Goal: Task Accomplishment & Management: Complete application form

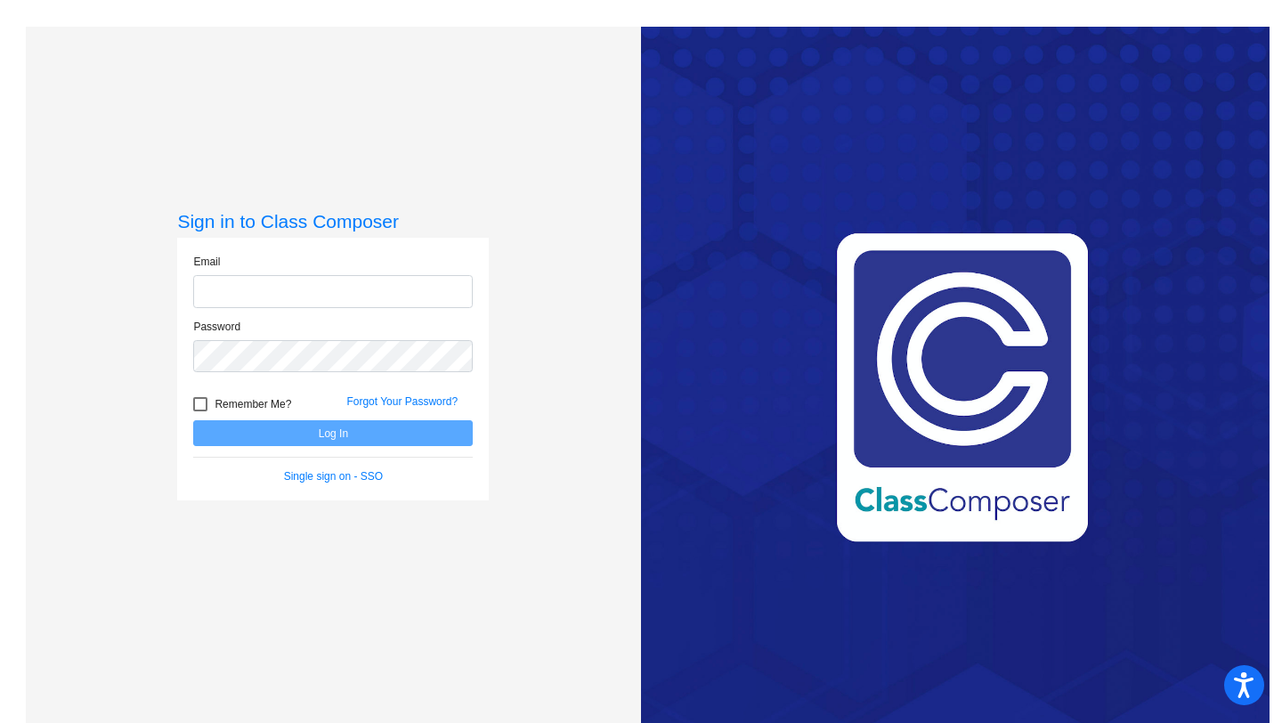
type input "[EMAIL_ADDRESS][DOMAIN_NAME]"
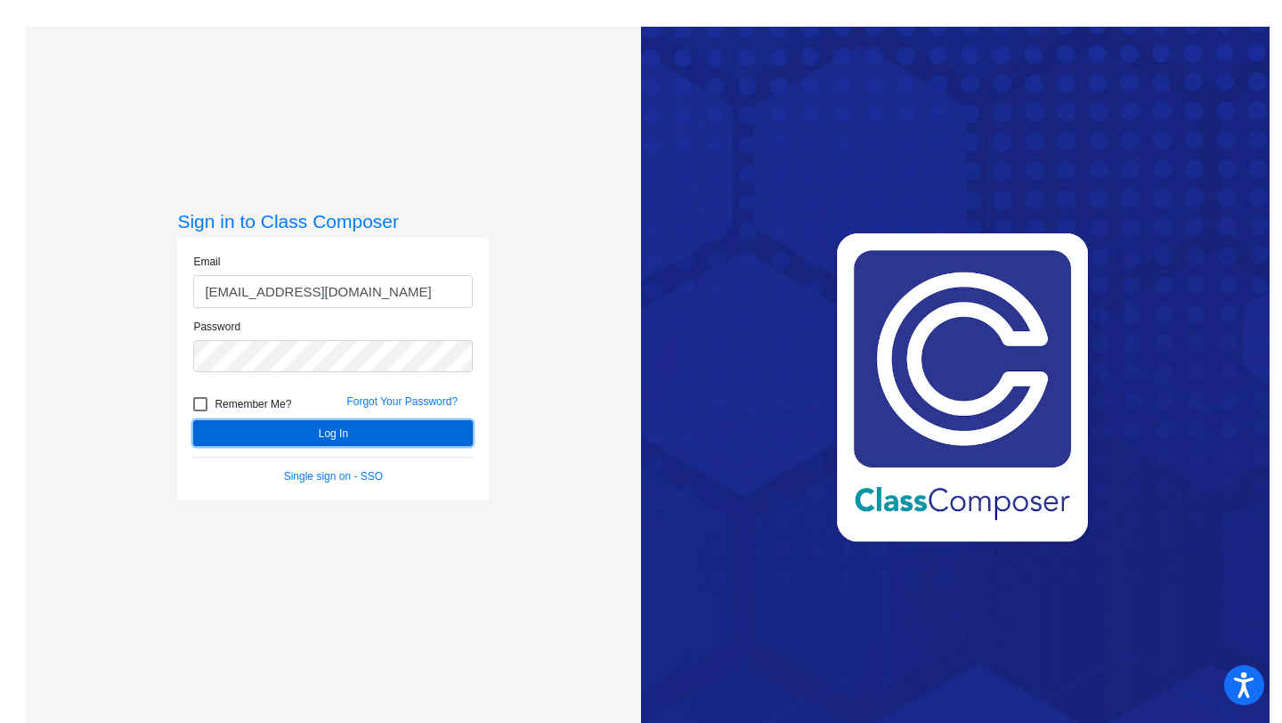
click at [380, 435] on button "Log In" at bounding box center [332, 433] width 279 height 26
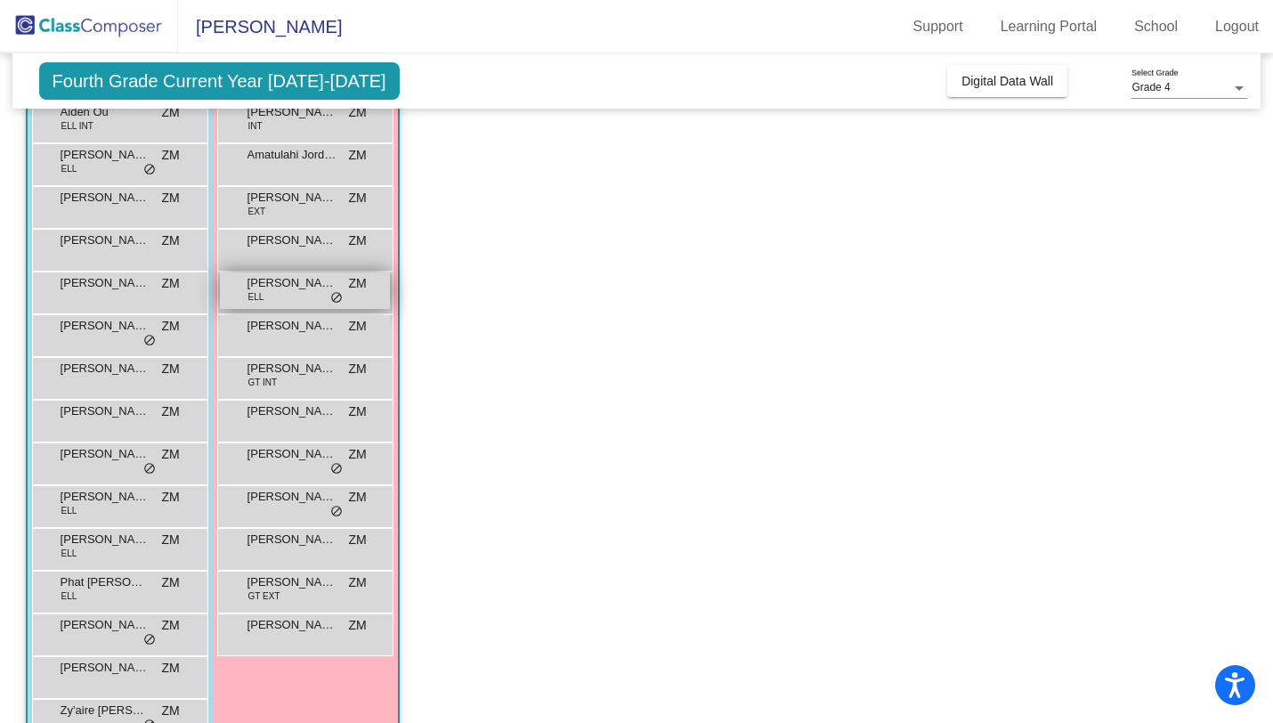
scroll to position [148, 0]
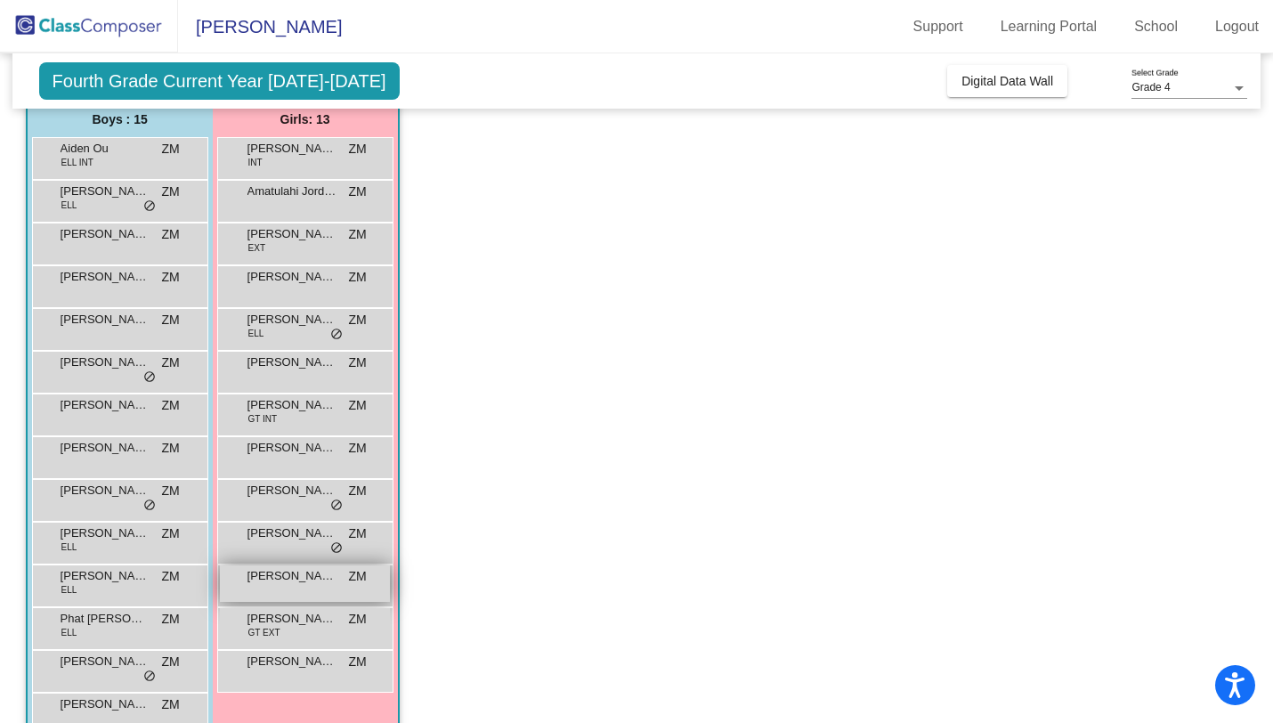
click at [298, 574] on span "[PERSON_NAME]" at bounding box center [291, 576] width 89 height 18
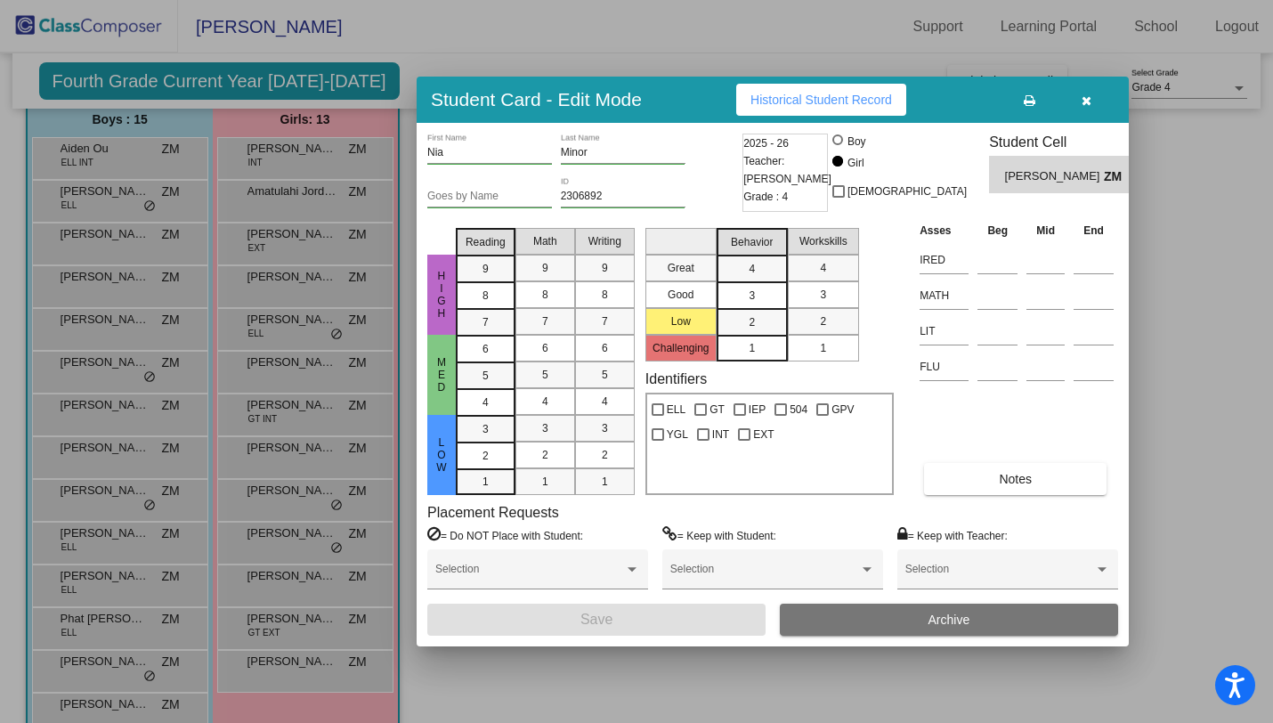
click at [862, 623] on button "Archive" at bounding box center [949, 619] width 338 height 32
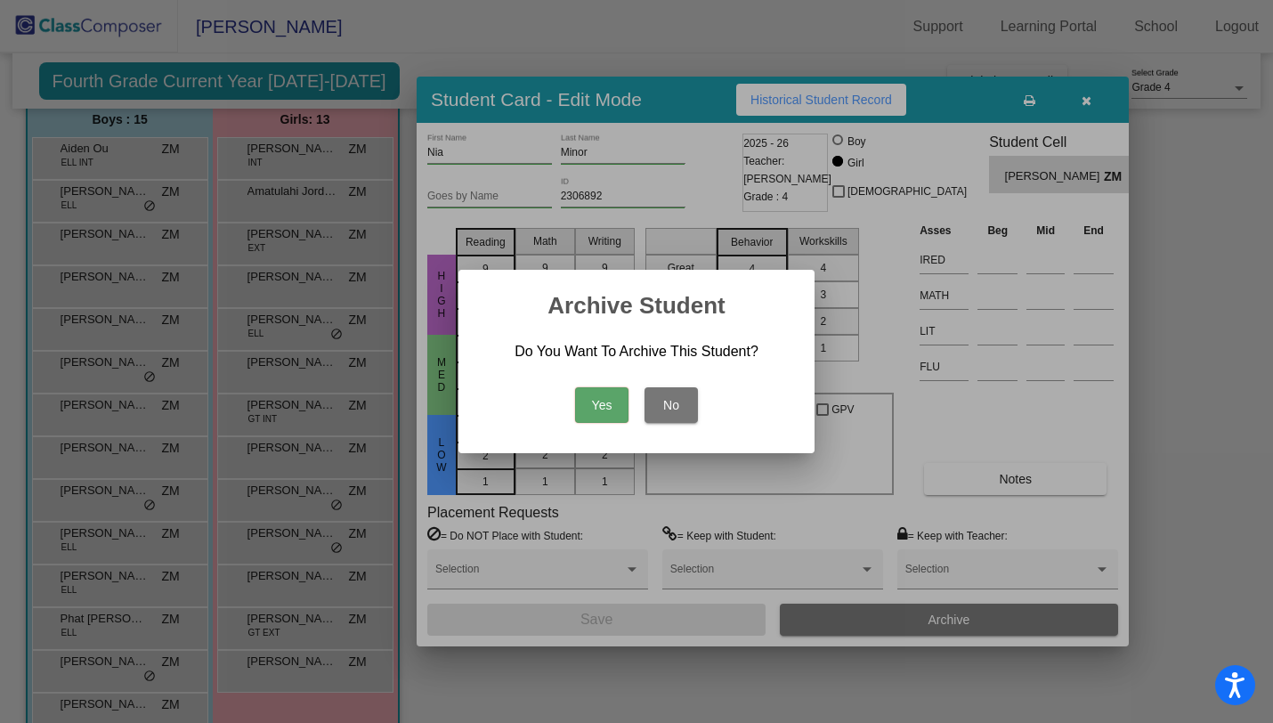
click at [601, 409] on button "Yes" at bounding box center [601, 405] width 53 height 36
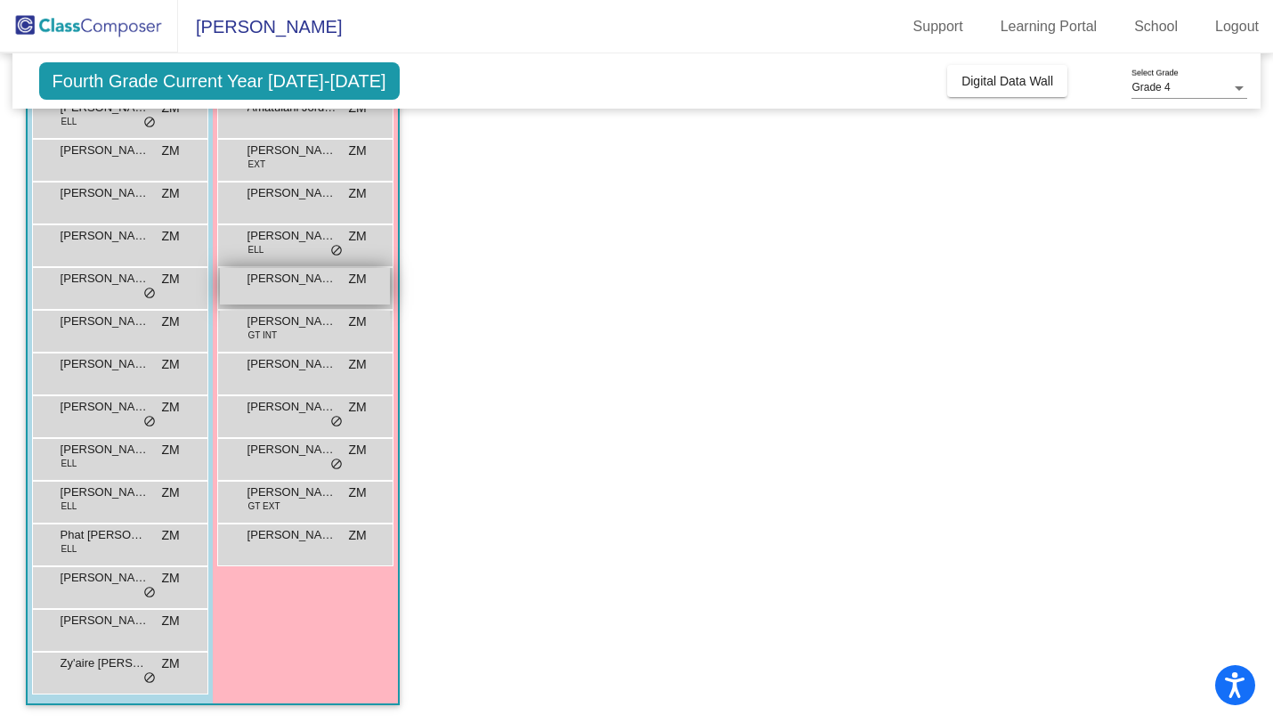
scroll to position [0, 0]
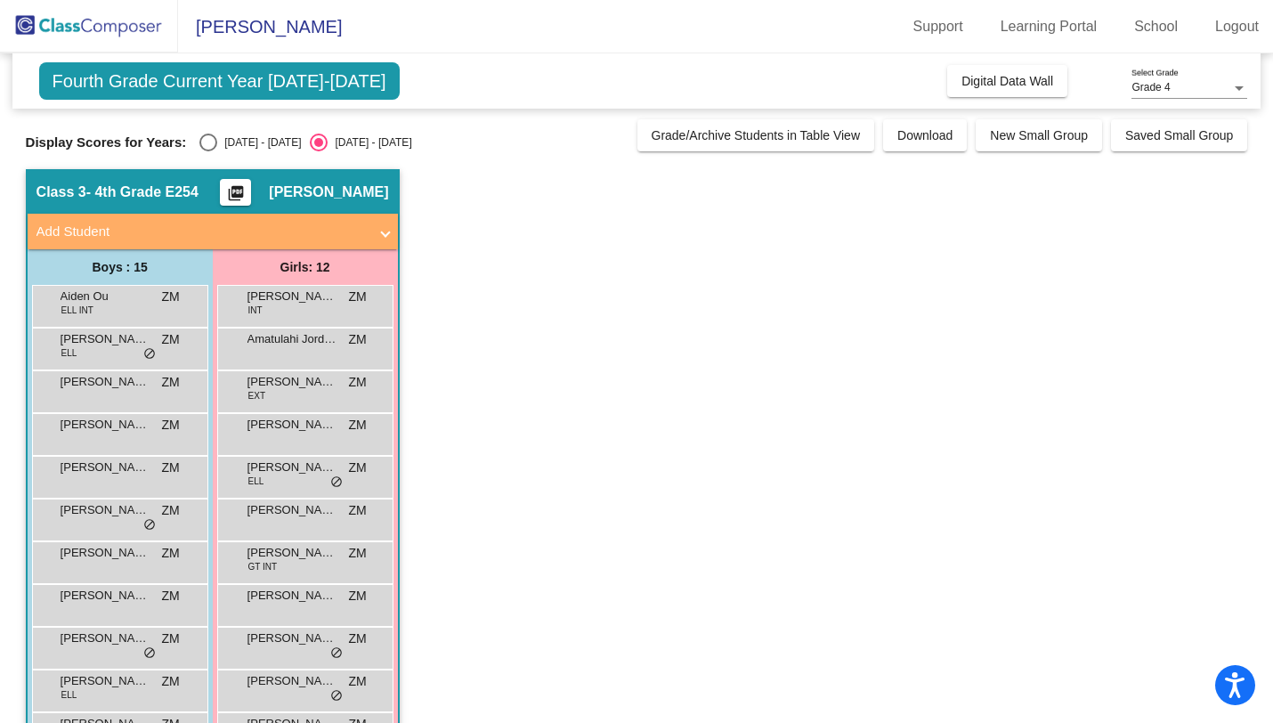
click at [200, 233] on mat-panel-title "Add Student" at bounding box center [201, 232] width 331 height 20
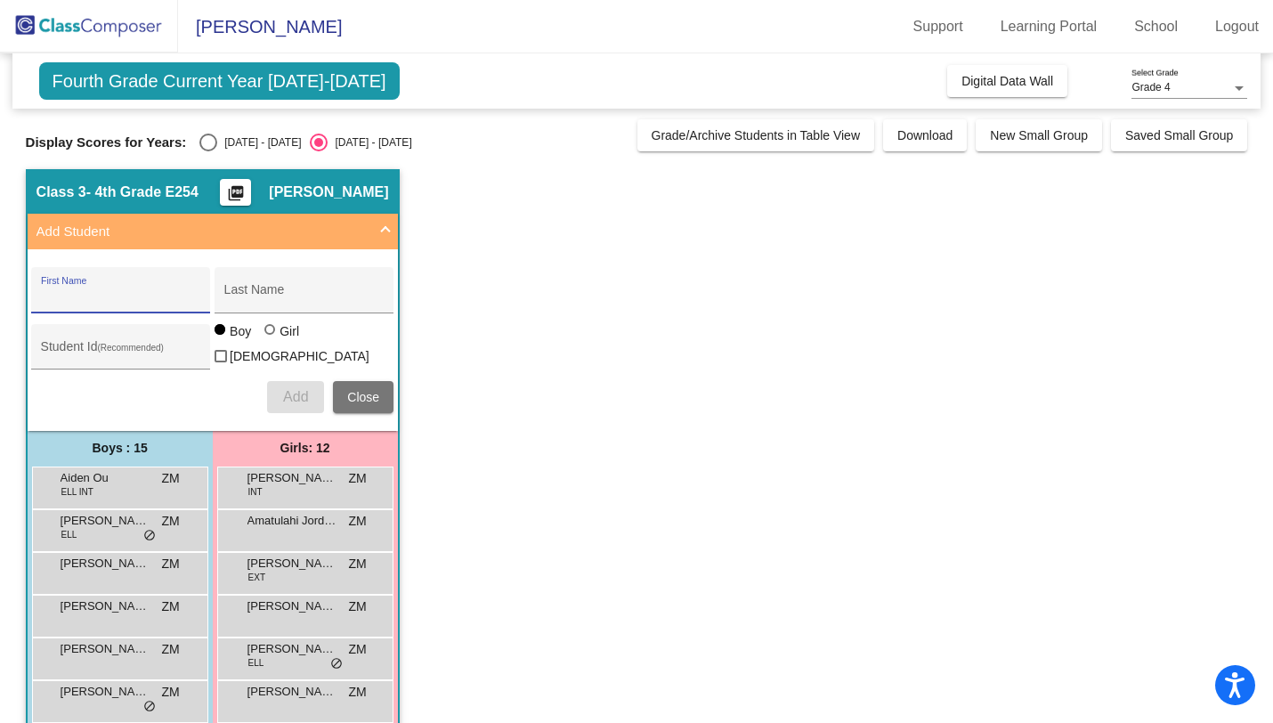
click at [156, 295] on input "First Name" at bounding box center [121, 296] width 160 height 14
type input "Heaven"
click at [275, 296] on input "Last Name" at bounding box center [304, 296] width 160 height 14
type input "[PERSON_NAME]"
click at [276, 338] on div at bounding box center [271, 331] width 14 height 14
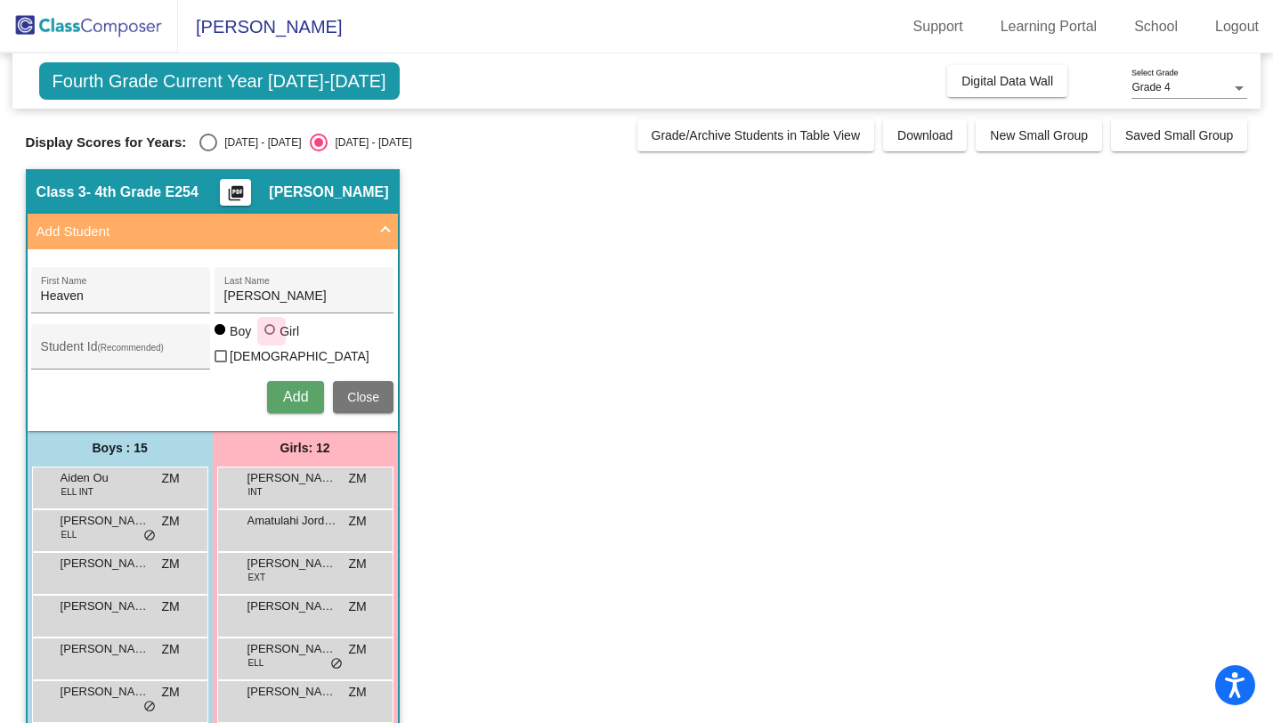
click at [271, 339] on input "Girl" at bounding box center [271, 338] width 1 height 1
radio input "true"
click at [287, 403] on button "Add" at bounding box center [295, 397] width 57 height 32
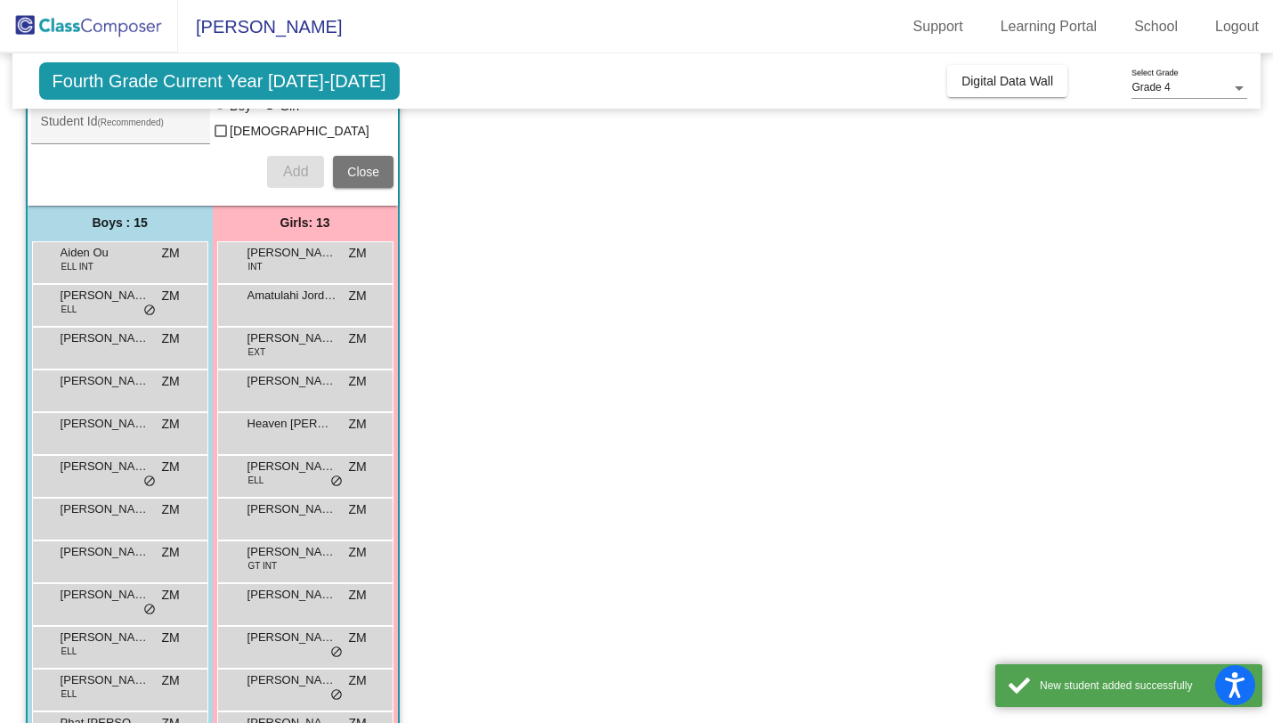
scroll to position [409, 0]
